Goal: Use online tool/utility

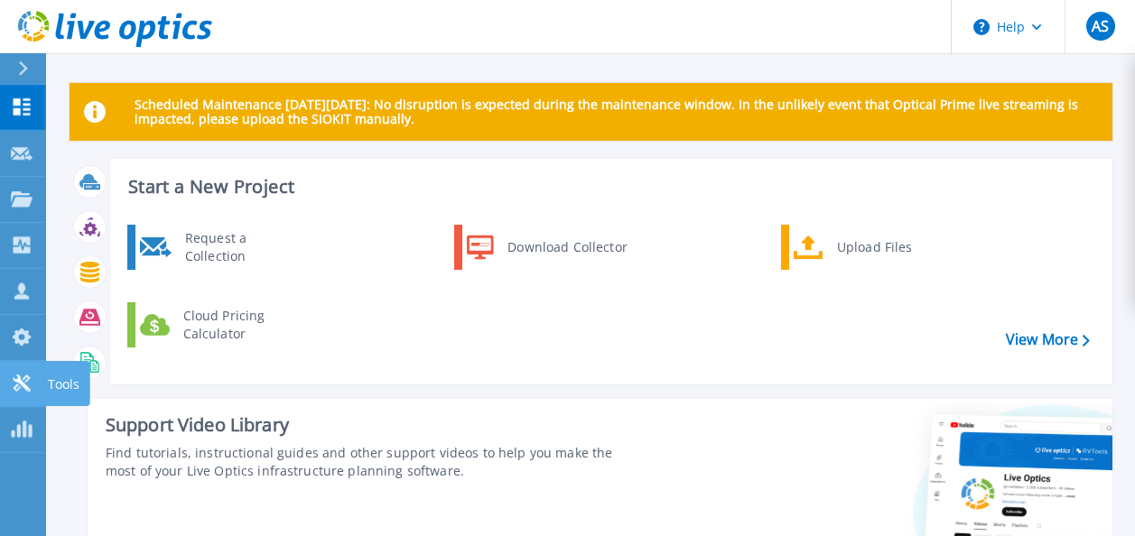
click at [50, 385] on p "Tools" at bounding box center [64, 384] width 32 height 47
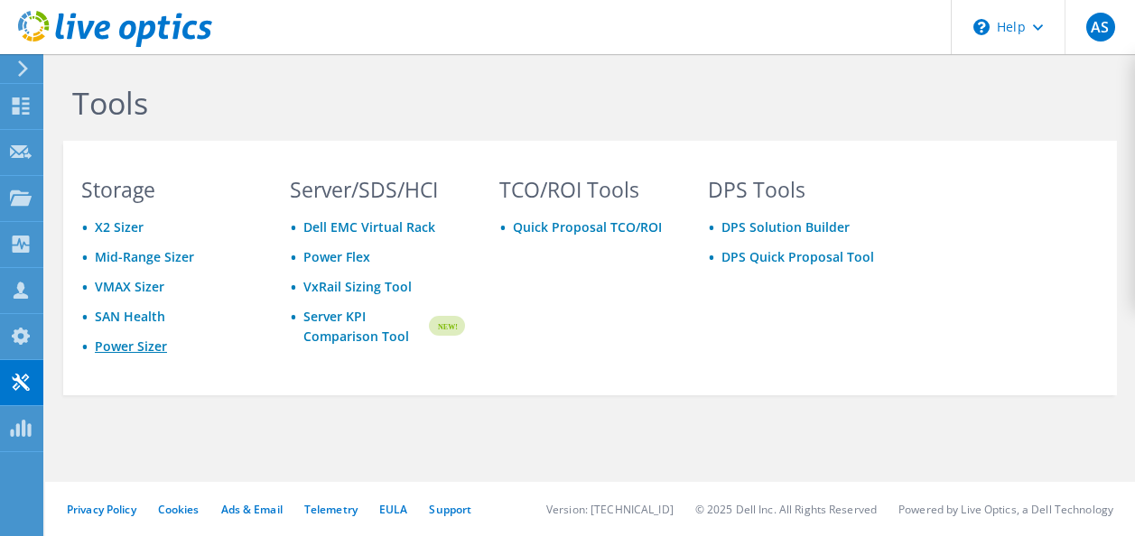
click at [145, 348] on link "Power Sizer" at bounding box center [131, 346] width 72 height 17
click at [358, 283] on link "VxRail Sizing Tool" at bounding box center [357, 286] width 108 height 17
click at [580, 327] on div "TCO/ROI Tools Quick Proposal TCO/ROI" at bounding box center [586, 284] width 210 height 209
click at [88, 199] on div "Projects" at bounding box center [85, 198] width 87 height 45
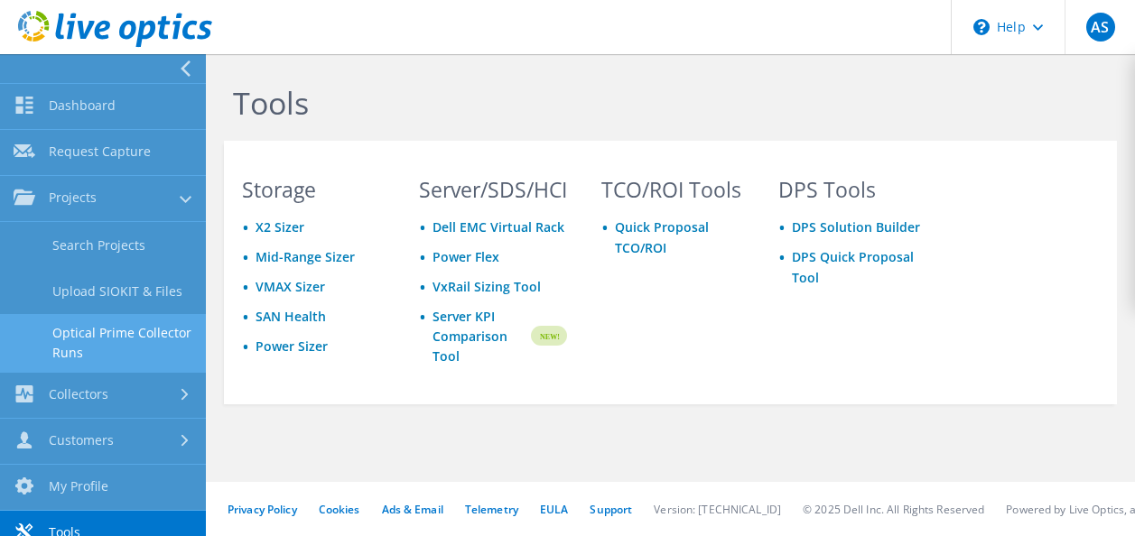
click at [106, 342] on link "Optical Prime Collector Runs" at bounding box center [103, 343] width 206 height 58
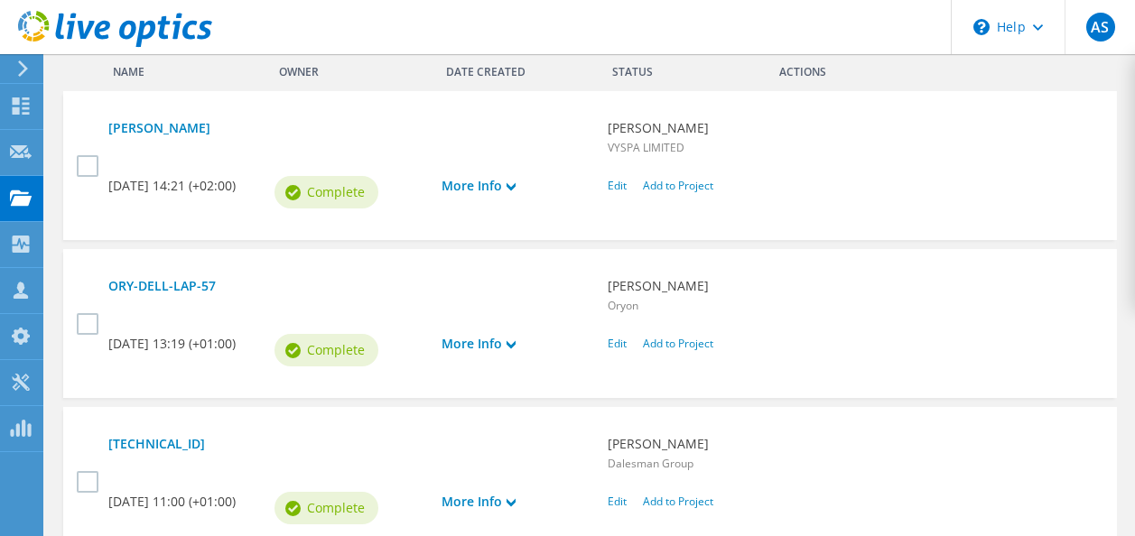
scroll to position [632, 0]
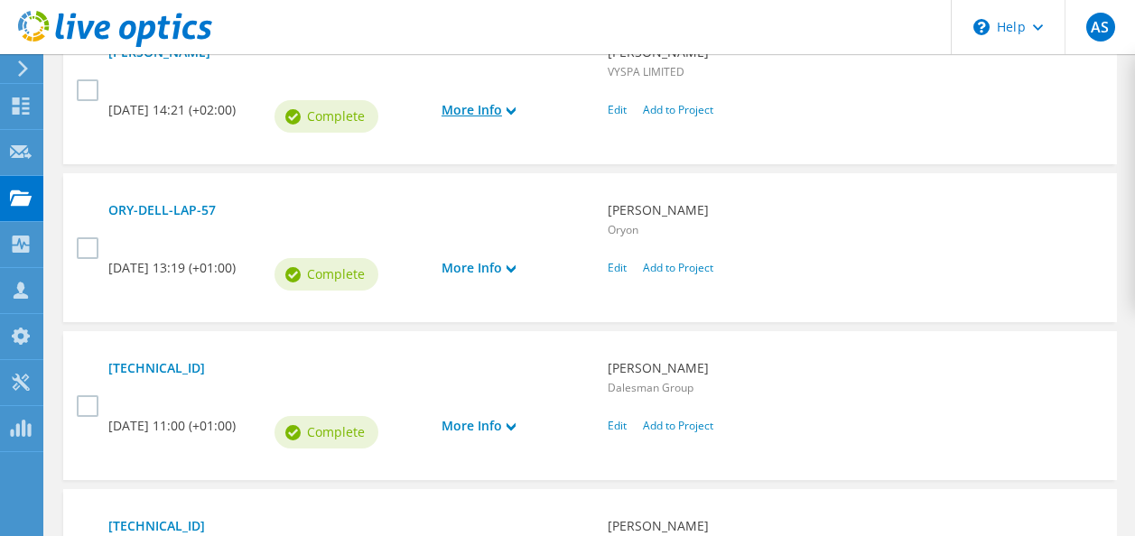
click at [476, 117] on link "More Info" at bounding box center [515, 110] width 148 height 20
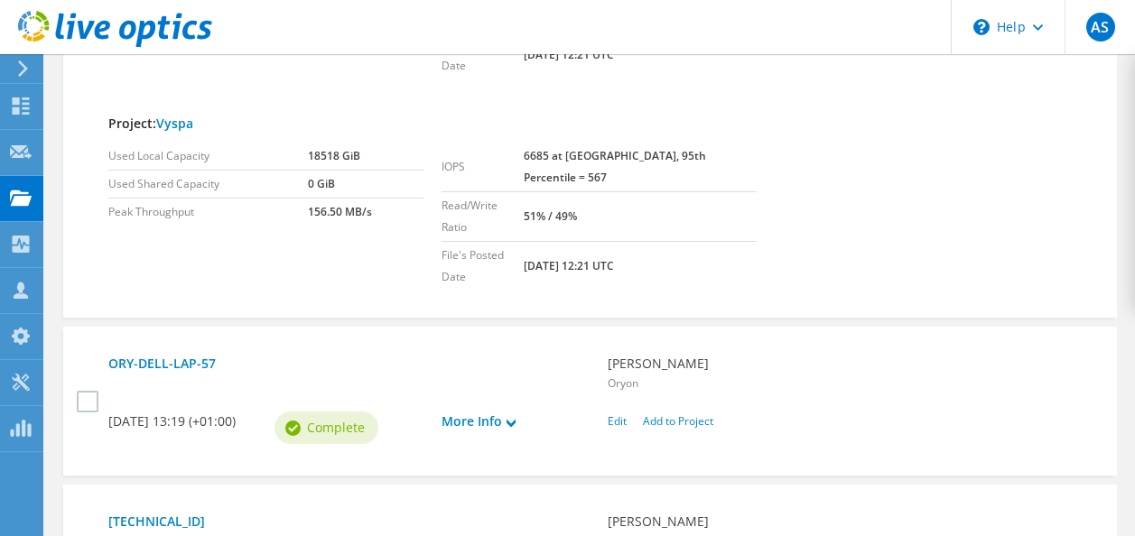
scroll to position [903, 0]
click at [495, 411] on link "More Info" at bounding box center [515, 421] width 148 height 20
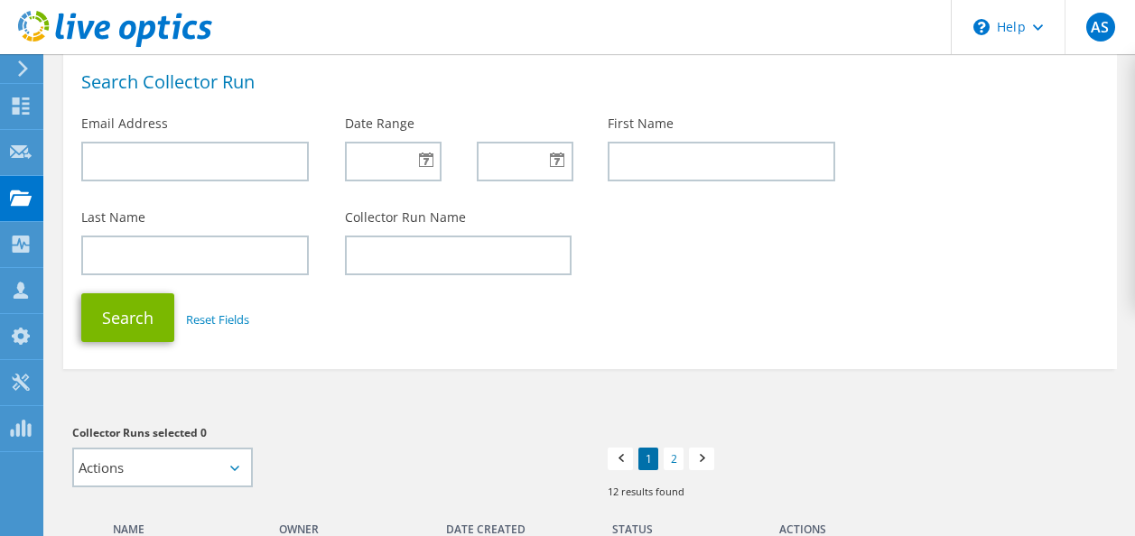
scroll to position [0, 0]
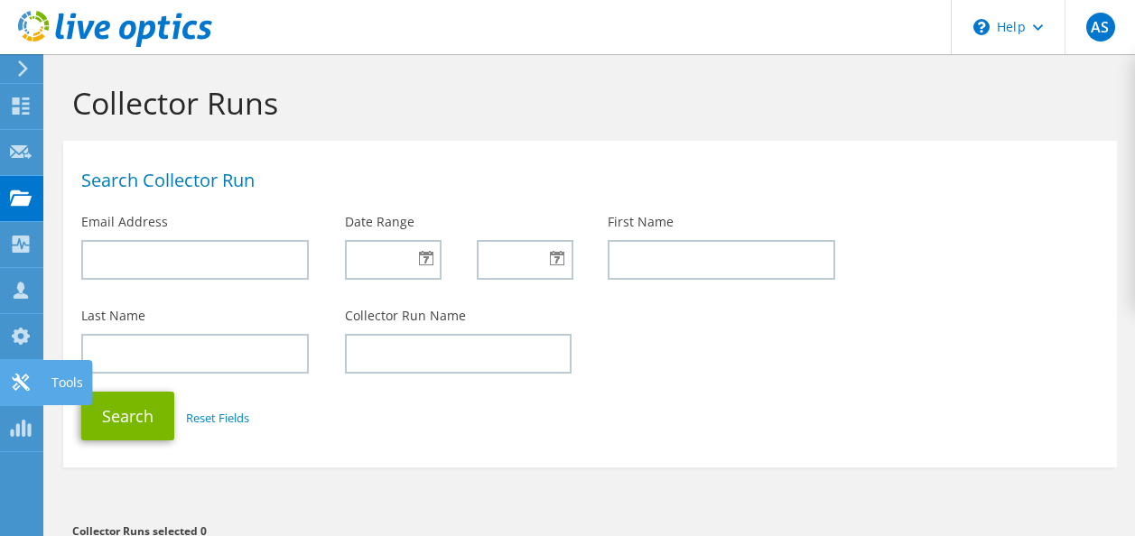
click at [57, 385] on div "Tools" at bounding box center [67, 382] width 50 height 45
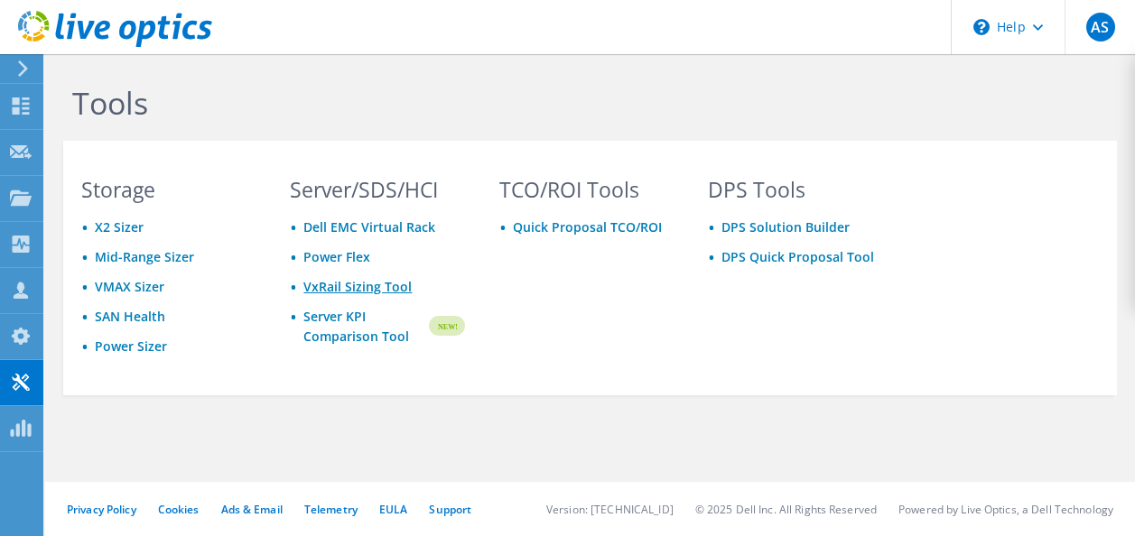
click at [334, 289] on link "VxRail Sizing Tool" at bounding box center [357, 286] width 108 height 17
click at [134, 335] on ul "X2 Sizer Mid-Range Sizer VMAX Sizer SAN Health Power Sizer" at bounding box center [168, 288] width 174 height 140
click at [133, 340] on link "Power Sizer" at bounding box center [131, 346] width 72 height 17
